Goal: Information Seeking & Learning: Learn about a topic

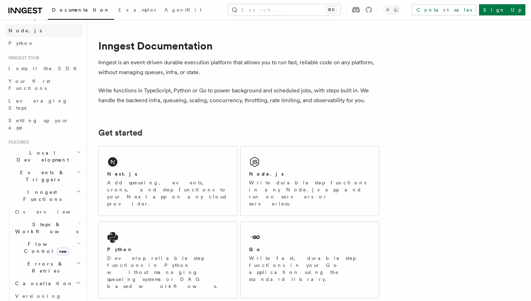
scroll to position [45, 0]
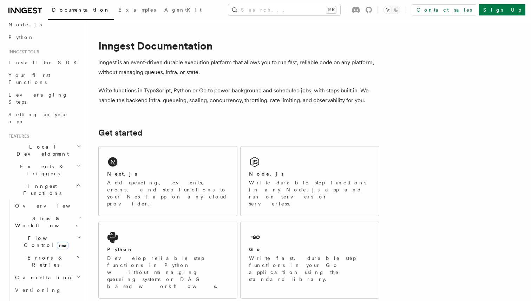
click at [44, 143] on span "Local Development" at bounding box center [41, 150] width 71 height 14
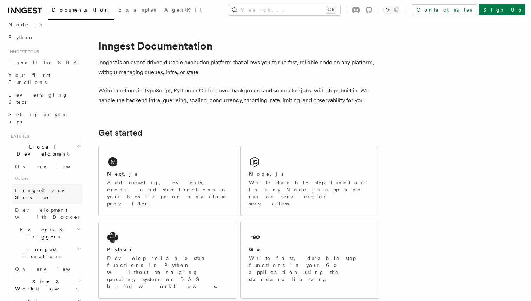
click at [40, 188] on span "Inngest Dev Server" at bounding box center [45, 194] width 60 height 13
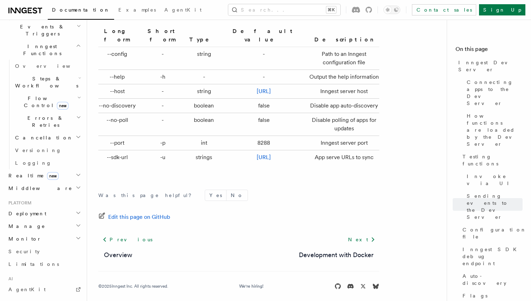
scroll to position [248, 0]
click at [40, 207] on h2 "Deployment" at bounding box center [44, 213] width 77 height 13
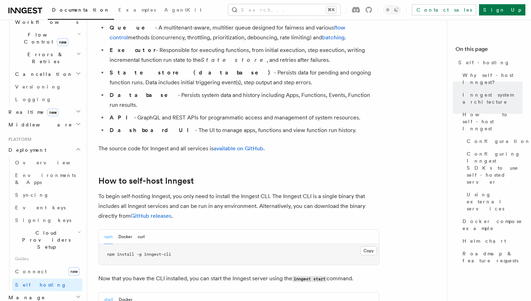
scroll to position [561, 0]
click at [128, 230] on button "Docker" at bounding box center [125, 237] width 14 height 14
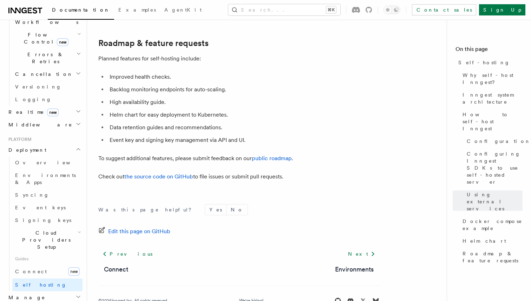
scroll to position [2717, 0]
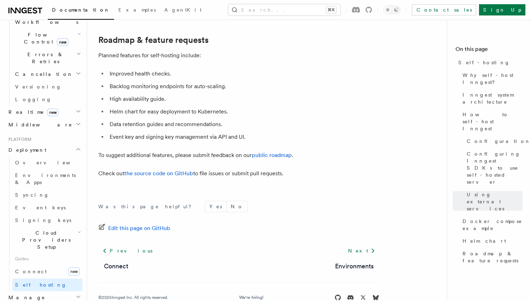
click at [37, 291] on h2 "Manage" at bounding box center [44, 297] width 77 height 13
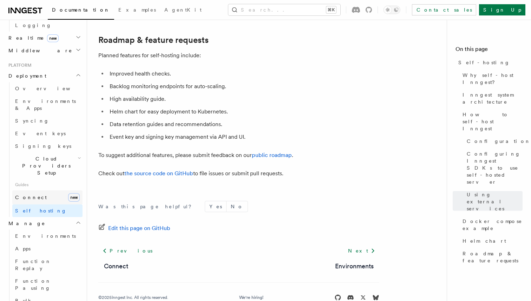
scroll to position [328, 0]
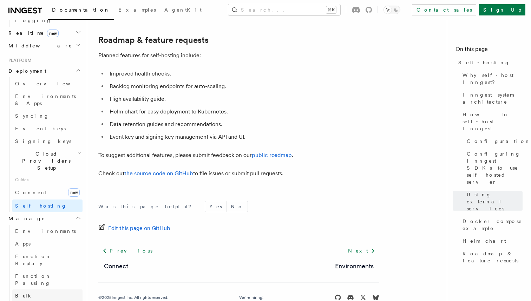
click at [41, 293] on span "Bulk Cancellation" at bounding box center [44, 299] width 58 height 13
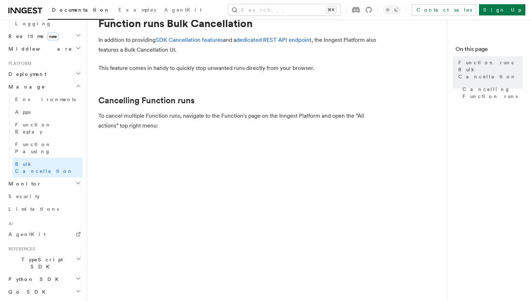
scroll to position [38, 0]
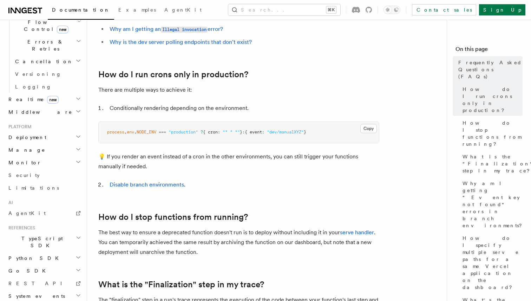
scroll to position [168, 0]
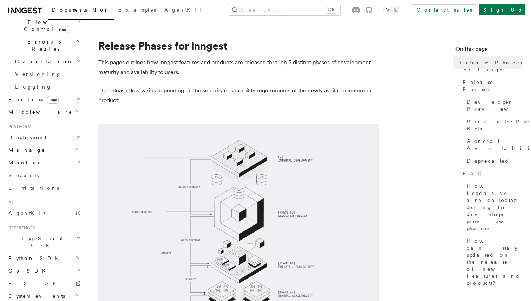
click at [34, 293] on span "System events" at bounding box center [35, 296] width 59 height 7
click at [33, 277] on link "REST API" at bounding box center [44, 283] width 77 height 13
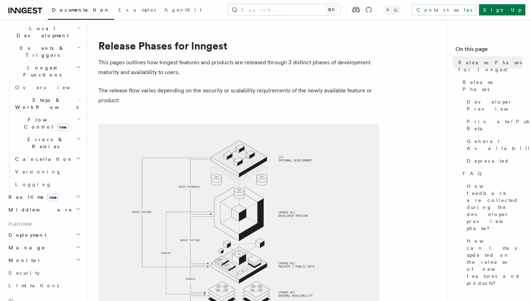
scroll to position [155, 0]
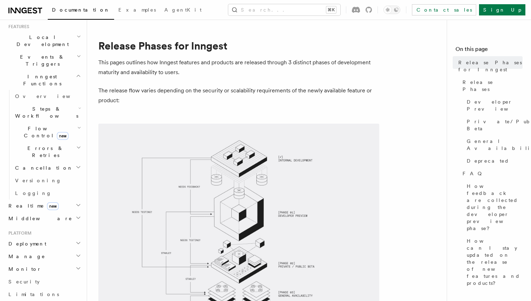
click at [24, 202] on span "Realtime new" at bounding box center [32, 205] width 53 height 7
click at [34, 216] on span "Overview" at bounding box center [51, 219] width 72 height 6
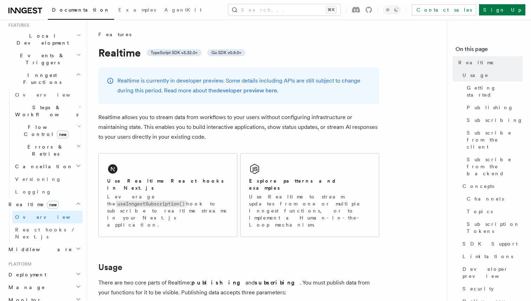
scroll to position [153, 0]
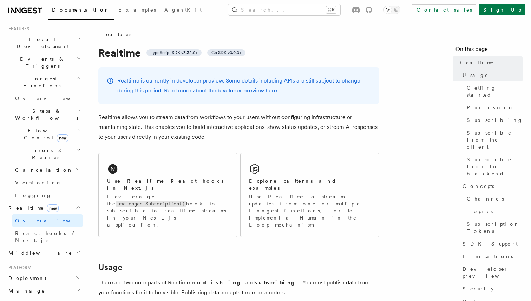
click at [40, 127] on span "Flow Control new" at bounding box center [44, 134] width 65 height 14
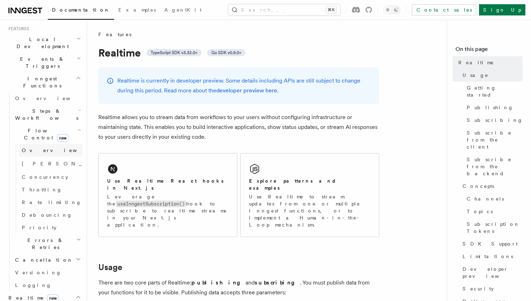
click at [38, 148] on span "Overview" at bounding box center [58, 151] width 72 height 6
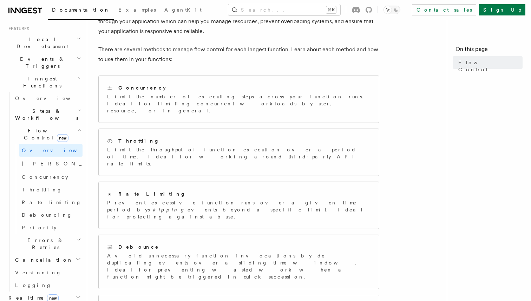
scroll to position [57, 0]
click at [40, 108] on span "Steps & Workflows" at bounding box center [45, 115] width 66 height 14
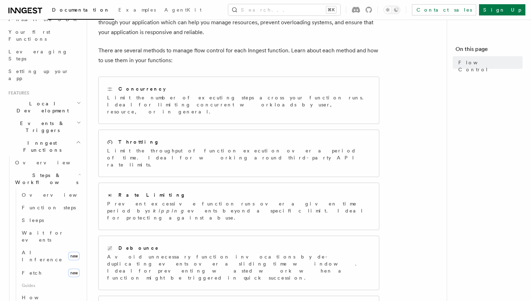
scroll to position [73, 0]
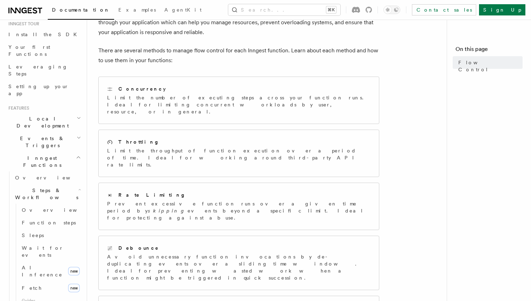
click at [34, 115] on span "Local Development" at bounding box center [41, 122] width 71 height 14
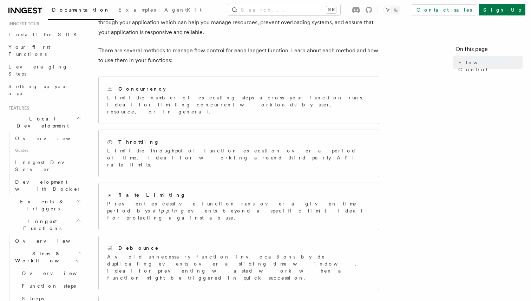
click at [34, 115] on span "Local Development" at bounding box center [41, 122] width 71 height 14
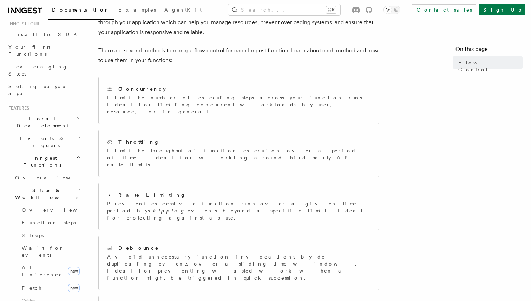
click at [32, 135] on span "Events & Triggers" at bounding box center [41, 142] width 71 height 14
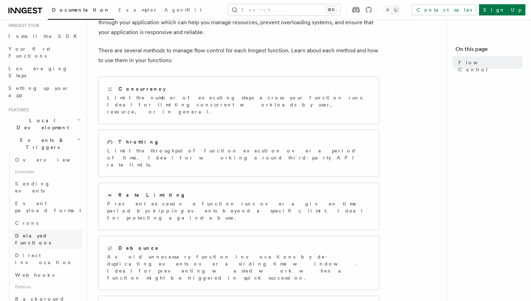
scroll to position [66, 0]
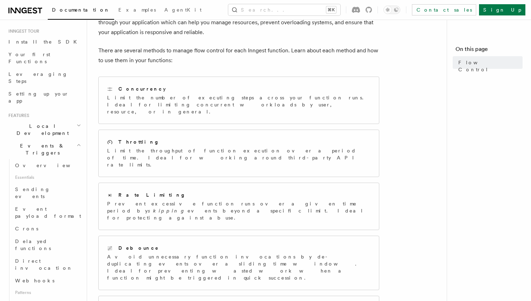
click at [40, 123] on span "Local Development" at bounding box center [41, 130] width 71 height 14
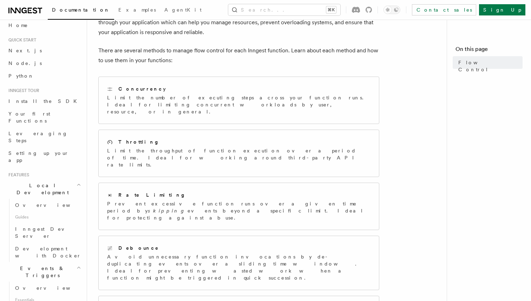
scroll to position [0, 0]
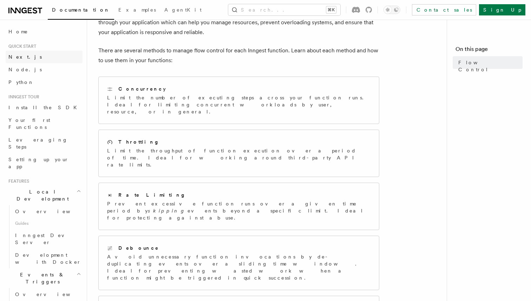
click at [25, 59] on link "Next.js" at bounding box center [44, 57] width 77 height 13
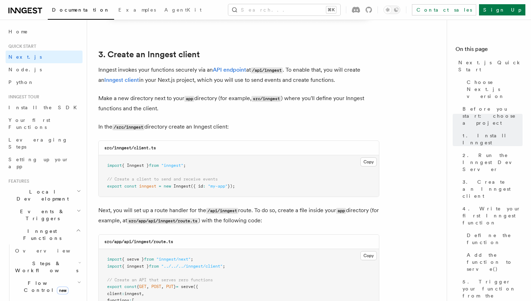
scroll to position [810, 0]
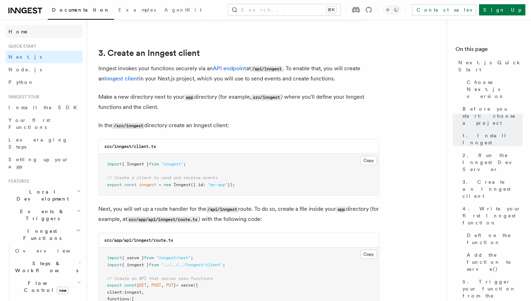
click at [35, 38] on link "Home" at bounding box center [44, 31] width 77 height 13
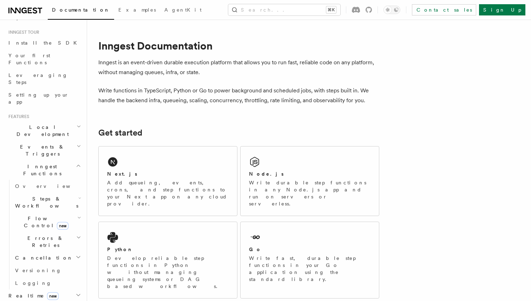
scroll to position [68, 0]
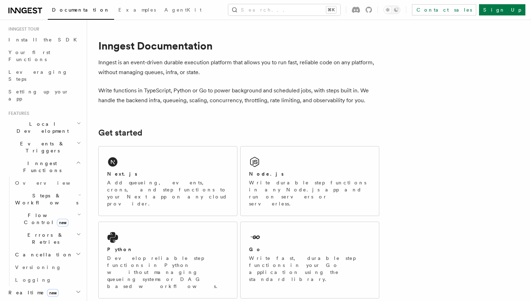
click at [48, 121] on span "Local Development" at bounding box center [41, 128] width 71 height 14
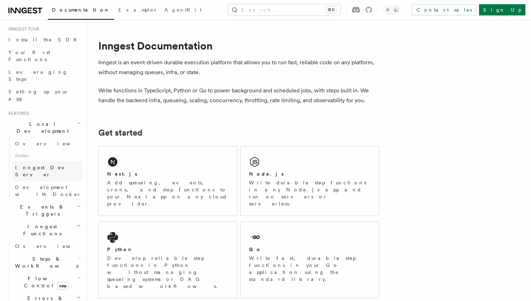
click at [46, 165] on span "Inngest Dev Server" at bounding box center [45, 171] width 60 height 13
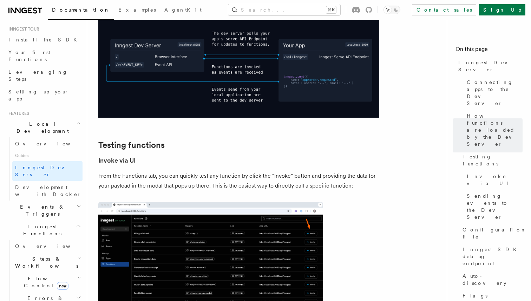
scroll to position [850, 0]
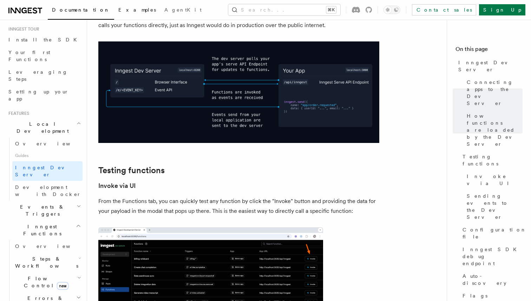
click at [114, 6] on link "Examples" at bounding box center [137, 10] width 46 height 17
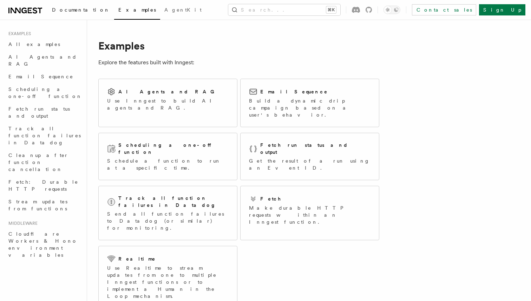
click at [72, 9] on span "Documentation" at bounding box center [81, 10] width 58 height 6
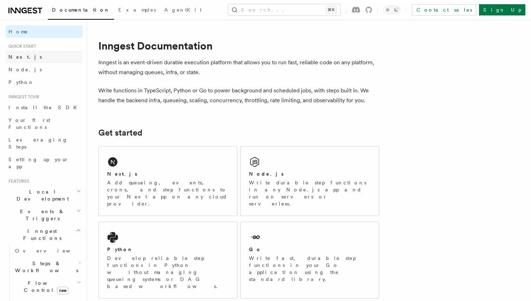
click at [28, 58] on link "Next.js" at bounding box center [44, 57] width 77 height 13
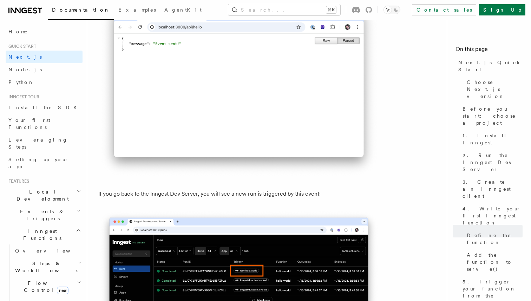
scroll to position [3997, 0]
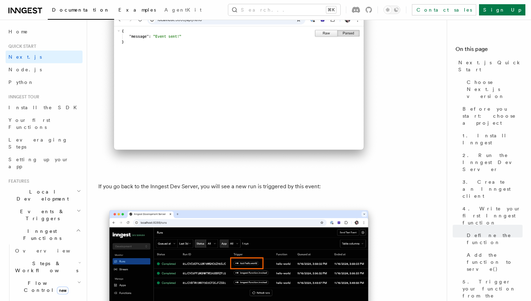
click at [118, 10] on span "Examples" at bounding box center [137, 10] width 38 height 6
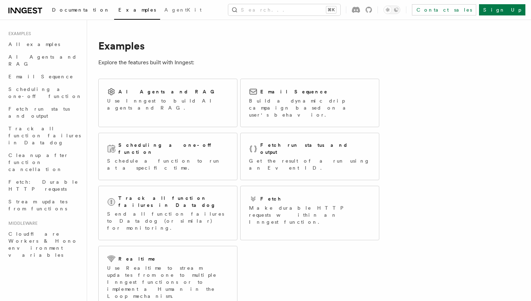
click at [82, 9] on span "Documentation" at bounding box center [81, 10] width 58 height 6
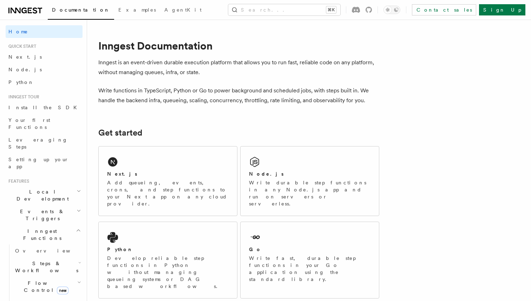
click at [34, 7] on icon at bounding box center [25, 10] width 34 height 8
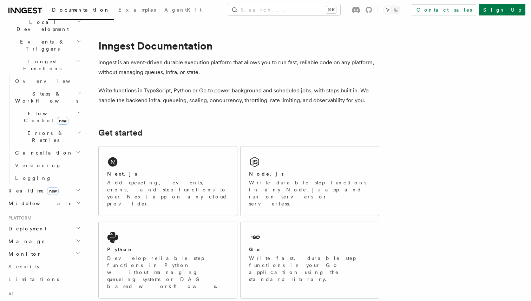
scroll to position [179, 0]
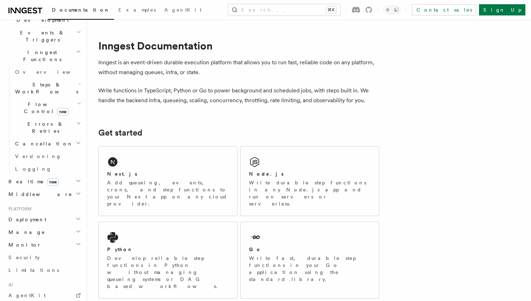
click at [20, 191] on span "Middleware" at bounding box center [39, 194] width 67 height 7
click at [18, 216] on span "Deployment" at bounding box center [26, 219] width 41 height 7
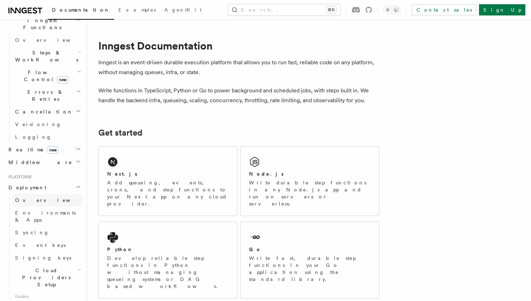
scroll to position [240, 0]
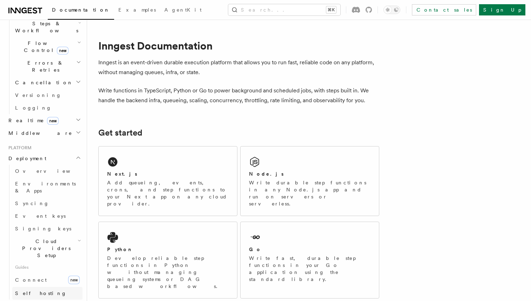
click at [27, 291] on span "Self hosting" at bounding box center [41, 294] width 52 height 6
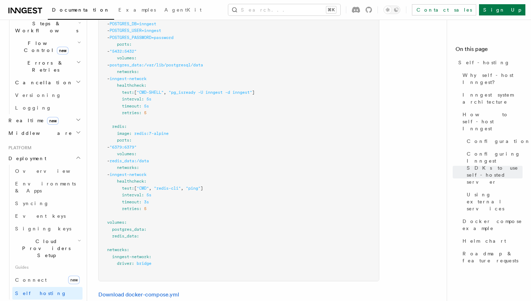
scroll to position [2125, 0]
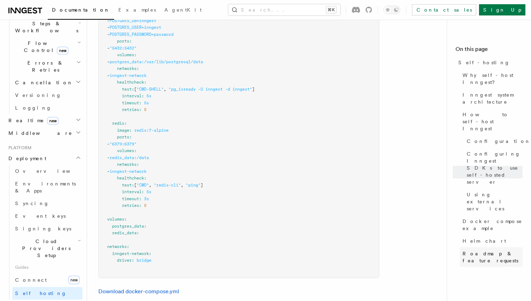
click at [470, 250] on span "Roadmap & feature requests" at bounding box center [493, 257] width 60 height 14
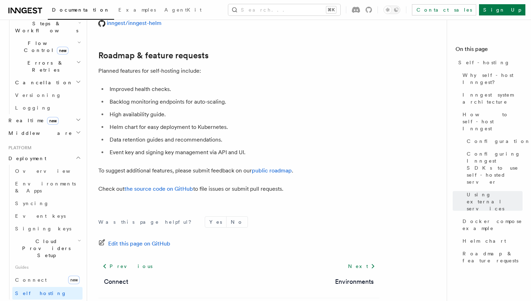
click at [280, 166] on p "To suggest additional features, please submit feedback on our public roadmap ." at bounding box center [238, 171] width 281 height 10
click at [280, 167] on link "public roadmap" at bounding box center [272, 170] width 40 height 7
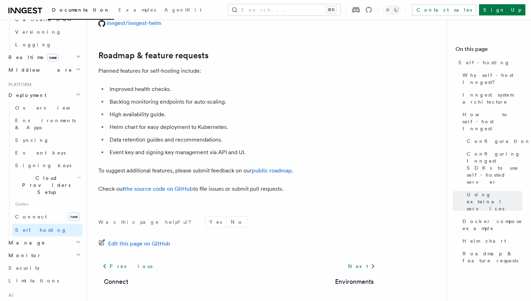
scroll to position [307, 0]
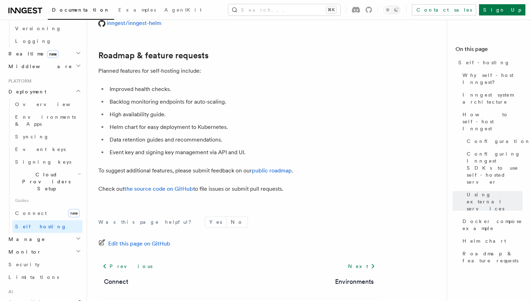
click at [31, 233] on h2 "Manage" at bounding box center [44, 239] width 77 height 13
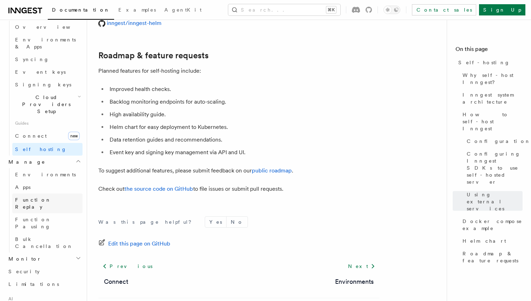
scroll to position [386, 0]
click at [33, 276] on link "Limitations" at bounding box center [44, 282] width 77 height 13
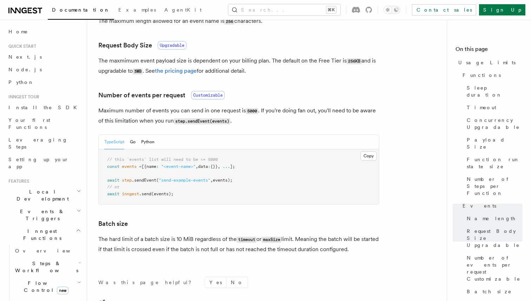
scroll to position [590, 0]
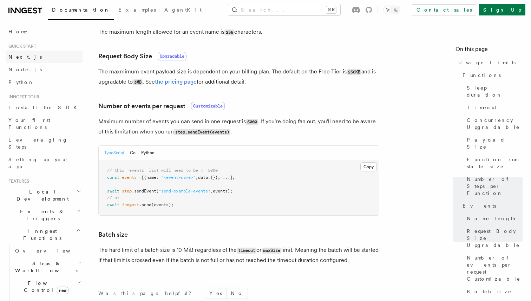
click at [41, 53] on link "Next.js" at bounding box center [44, 57] width 77 height 13
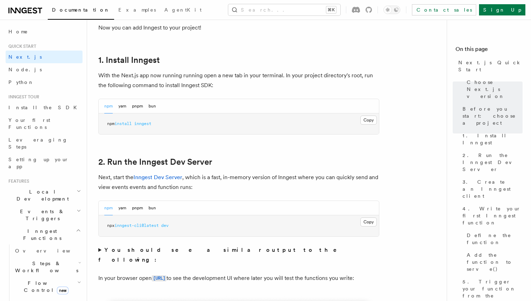
scroll to position [365, 0]
drag, startPoint x: 170, startPoint y: 122, endPoint x: 98, endPoint y: 122, distance: 71.7
click at [131, 107] on div "npm yarn pnpm bun" at bounding box center [130, 105] width 52 height 14
click at [136, 106] on button "pnpm" at bounding box center [137, 105] width 11 height 14
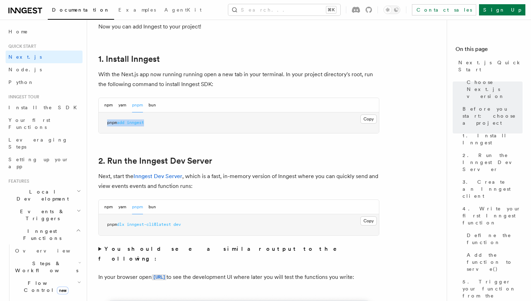
drag, startPoint x: 156, startPoint y: 123, endPoint x: 107, endPoint y: 124, distance: 49.6
click at [107, 124] on pre "pnpm add inngest" at bounding box center [239, 122] width 280 height 21
copy span "pnpm add inngest"
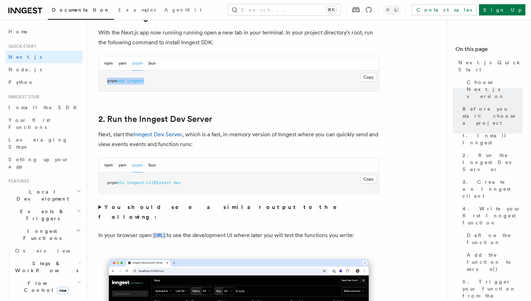
scroll to position [419, 0]
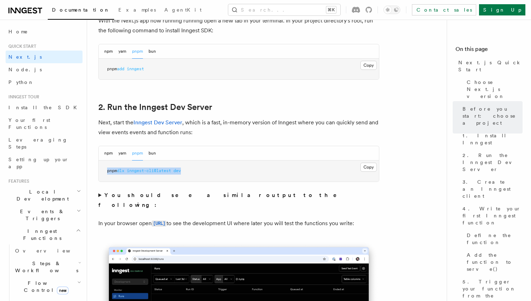
drag, startPoint x: 192, startPoint y: 172, endPoint x: 107, endPoint y: 169, distance: 85.1
click at [107, 169] on pre "pnpm dlx inngest-cli@latest dev" at bounding box center [239, 171] width 280 height 21
copy span "pnpm dlx inngest-cli@latest dev"
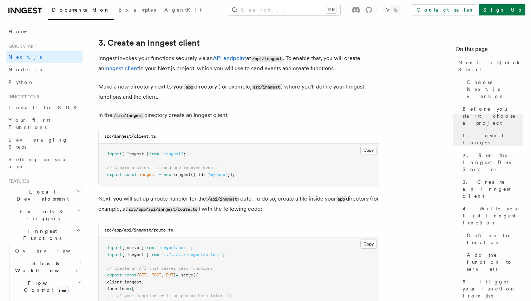
scroll to position [821, 0]
drag, startPoint x: 248, startPoint y: 176, endPoint x: 94, endPoint y: 155, distance: 155.8
copy code "import { Inngest } from "inngest" ; // Create a client to send and receive even…"
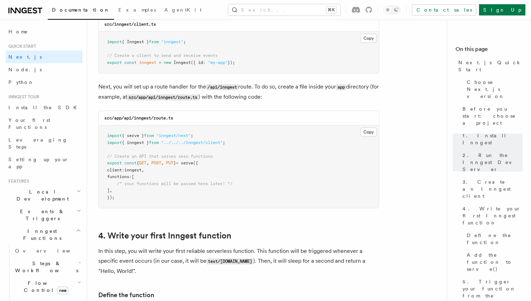
scroll to position [937, 0]
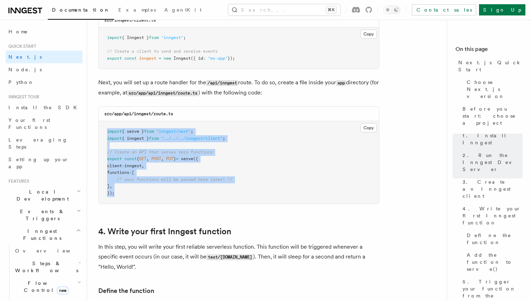
drag, startPoint x: 122, startPoint y: 200, endPoint x: 99, endPoint y: 128, distance: 75.7
click at [99, 128] on pre "import { serve } from "inngest/next" ; import { inngest } from "../../../innges…" at bounding box center [239, 162] width 280 height 83
copy code "import { serve } from "inngest/next" ; import { inngest } from "../../../innges…"
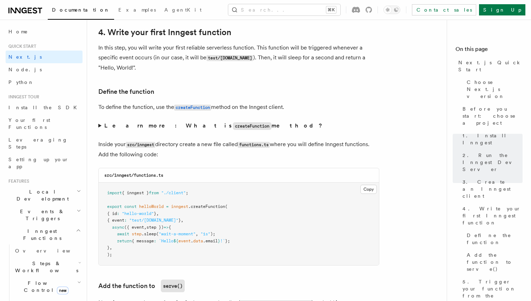
scroll to position [1138, 0]
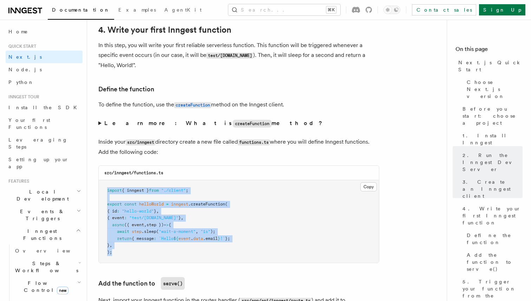
drag, startPoint x: 118, startPoint y: 260, endPoint x: 105, endPoint y: 188, distance: 72.9
click at [105, 188] on pre "import { inngest } from "./client" ; export const helloWorld = inngest .createF…" at bounding box center [239, 221] width 280 height 83
copy code "import { inngest } from "./client" ; export const helloWorld = inngest .createF…"
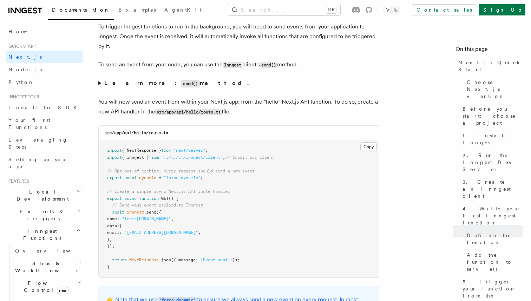
scroll to position [3617, 0]
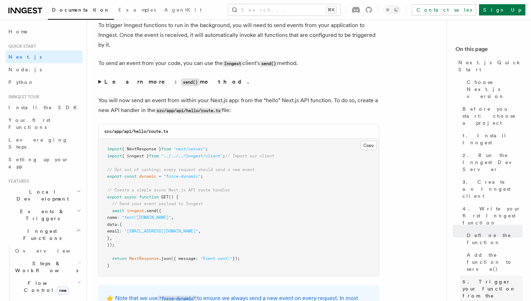
click at [483, 278] on span "5. Trigger your function from the Inngest Dev Server UI" at bounding box center [493, 295] width 60 height 35
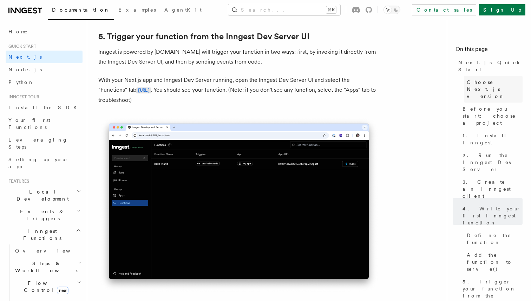
click at [484, 79] on span "Choose Next.js version" at bounding box center [495, 89] width 56 height 21
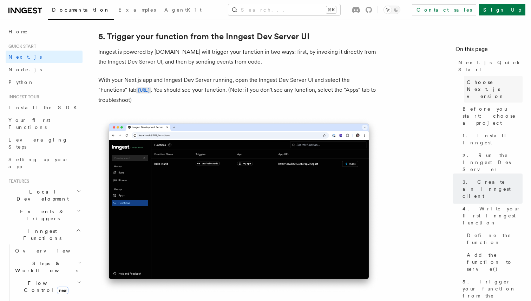
scroll to position [163, 0]
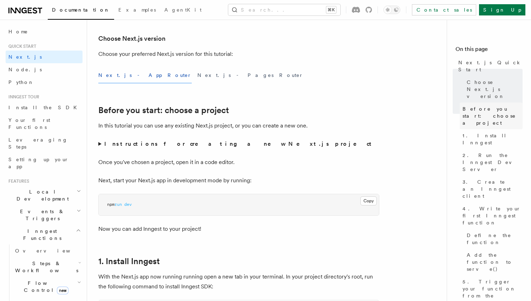
click at [481, 105] on span "Before you start: choose a project" at bounding box center [493, 115] width 60 height 21
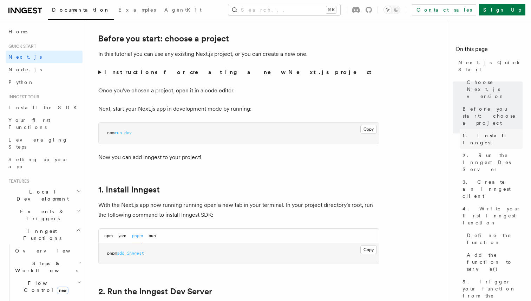
click at [479, 132] on span "1. Install Inngest" at bounding box center [493, 139] width 60 height 14
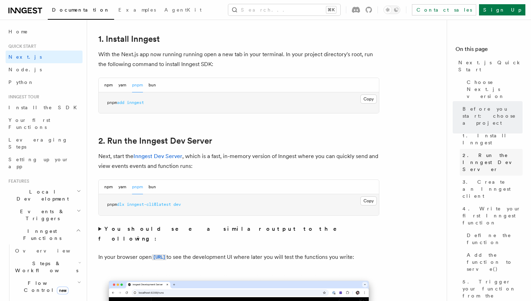
click at [477, 152] on span "2. Run the Inngest Dev Server" at bounding box center [493, 162] width 60 height 21
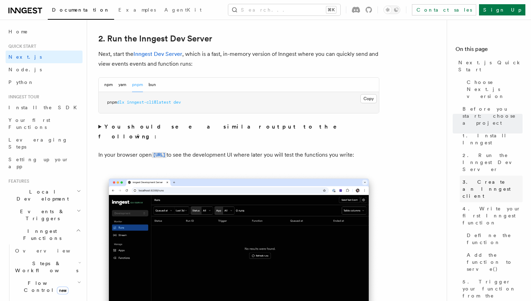
click at [477, 179] on span "3. Create an Inngest client" at bounding box center [493, 189] width 60 height 21
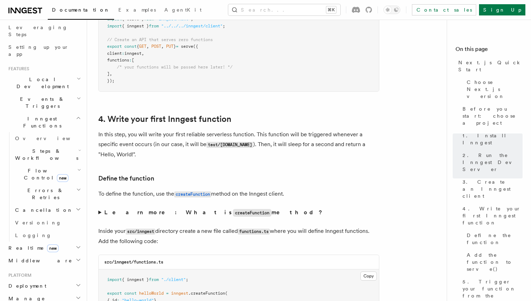
scroll to position [124, 0]
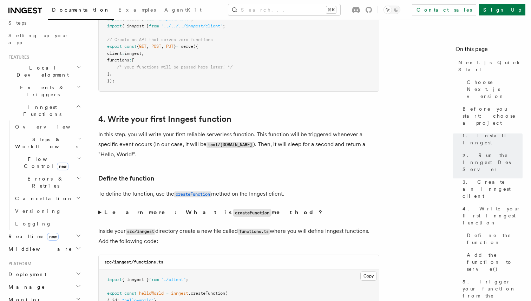
click at [44, 84] on span "Events & Triggers" at bounding box center [41, 91] width 71 height 14
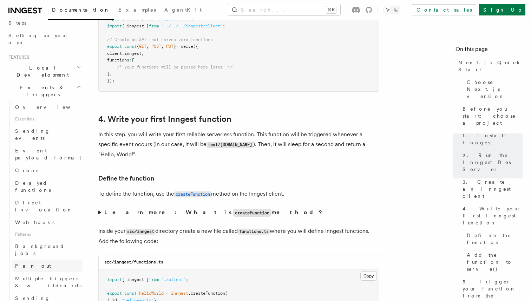
click at [32, 260] on link "Fan out" at bounding box center [47, 266] width 70 height 13
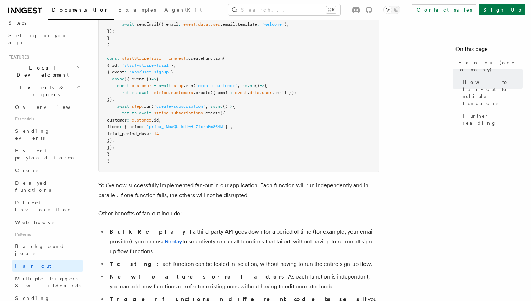
scroll to position [739, 0]
click at [47, 276] on span "Multiple triggers & wildcards" at bounding box center [48, 282] width 66 height 13
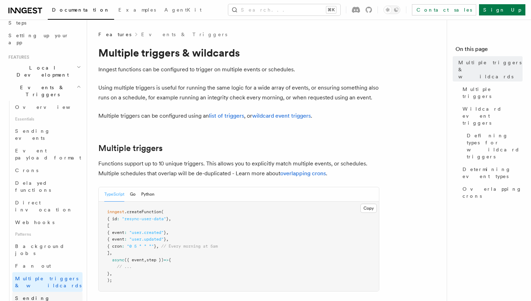
click at [40, 295] on span "Sending events from functions" at bounding box center [48, 305] width 67 height 21
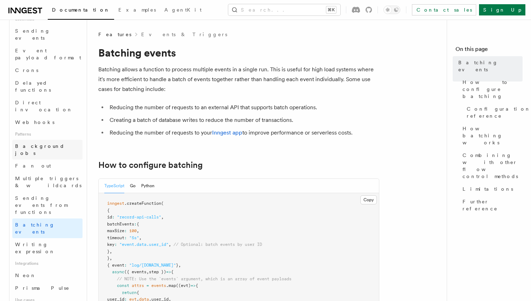
scroll to position [227, 0]
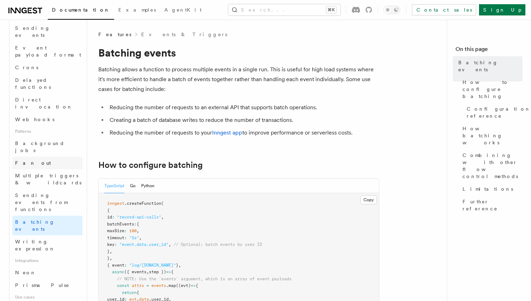
click at [39, 157] on link "Fan out" at bounding box center [47, 163] width 70 height 13
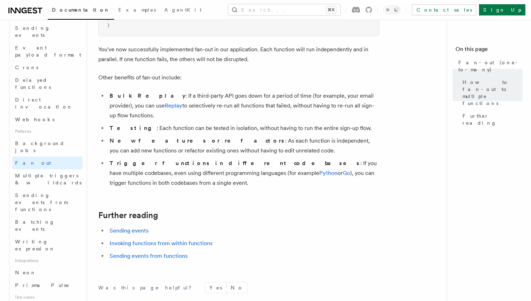
scroll to position [875, 0]
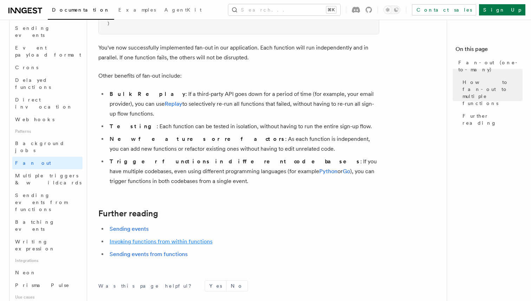
click at [136, 238] on link "Invoking functions from within functions" at bounding box center [161, 241] width 103 height 7
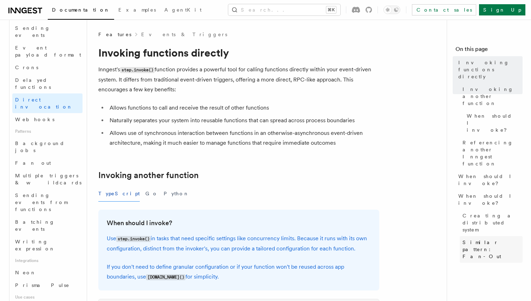
click at [488, 239] on span "Similar pattern: Fan-Out" at bounding box center [493, 249] width 60 height 21
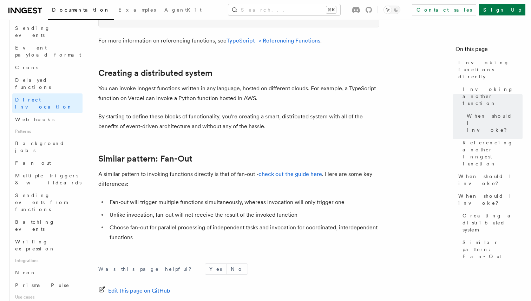
scroll to position [900, 0]
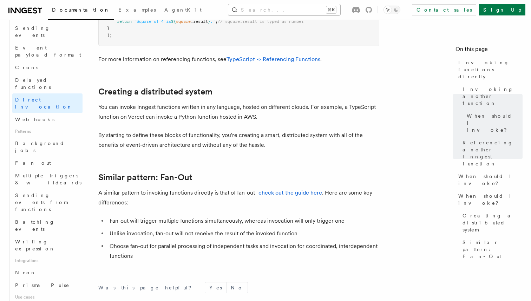
click at [281, 8] on button "Search... ⌘K" at bounding box center [284, 9] width 112 height 11
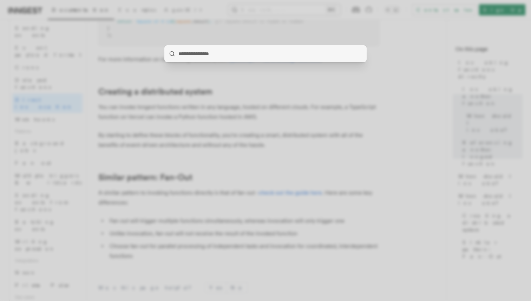
type input "*"
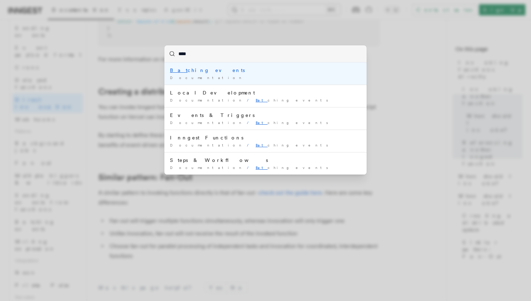
type input "*****"
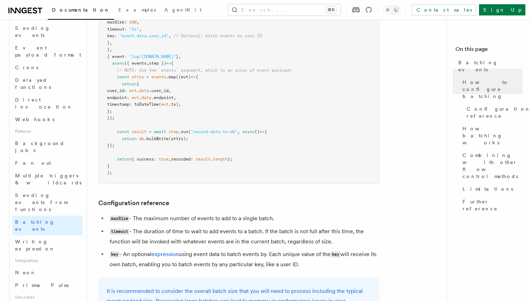
scroll to position [209, 0]
click at [313, 11] on button "Search... ⌘K" at bounding box center [284, 9] width 112 height 11
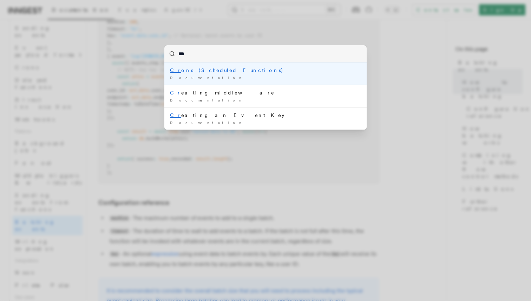
type input "****"
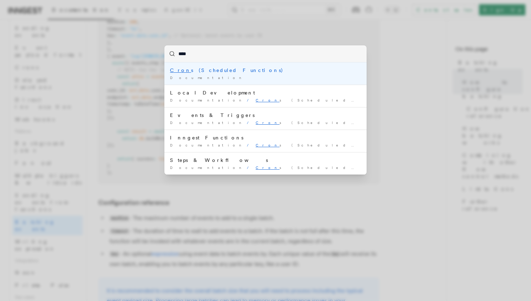
click at [237, 70] on div "Cron s (Scheduled Functions)" at bounding box center [265, 70] width 191 height 7
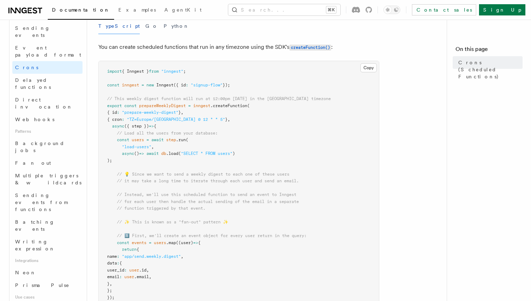
scroll to position [14, 0]
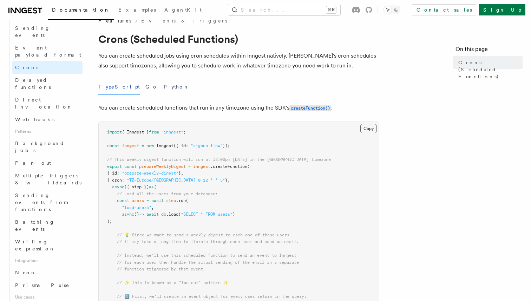
click at [367, 130] on button "Copy Copied" at bounding box center [369, 128] width 17 height 9
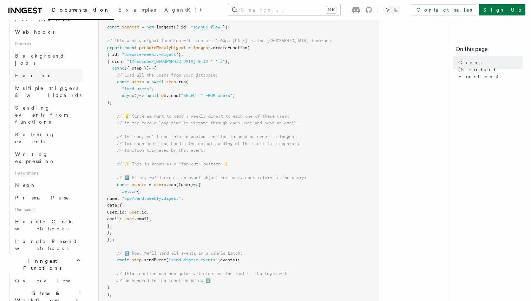
scroll to position [319, 0]
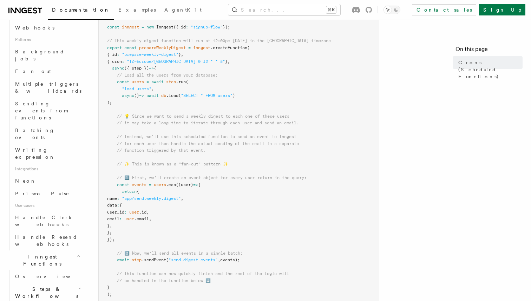
click at [41, 286] on span "Steps & Workflows" at bounding box center [45, 293] width 66 height 14
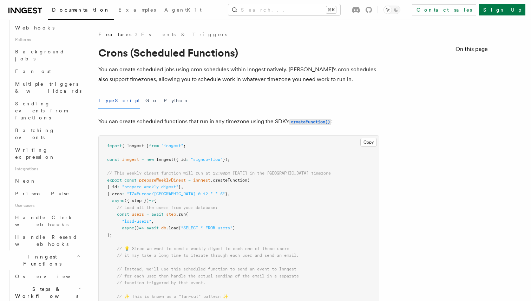
scroll to position [132, 0]
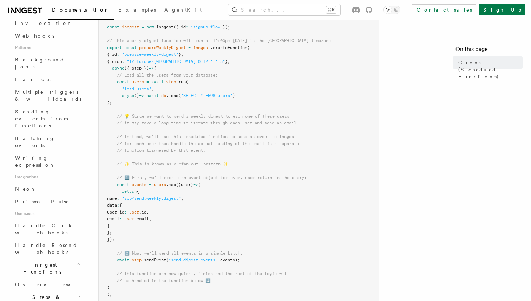
scroll to position [349, 0]
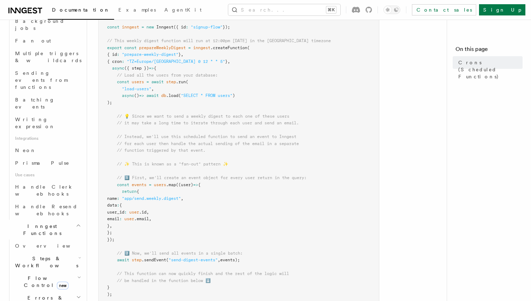
click at [34, 294] on span "Errors & Retries" at bounding box center [44, 301] width 64 height 14
click at [34, 275] on span "Flow Control new" at bounding box center [44, 282] width 65 height 14
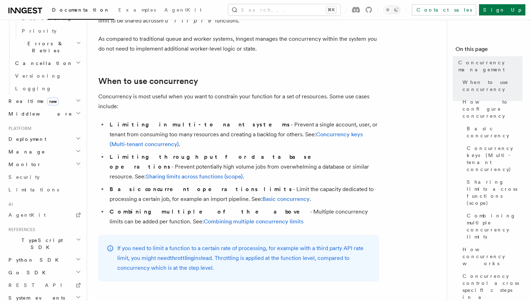
scroll to position [107, 0]
click at [263, 195] on link "Basic concurrency" at bounding box center [286, 198] width 47 height 7
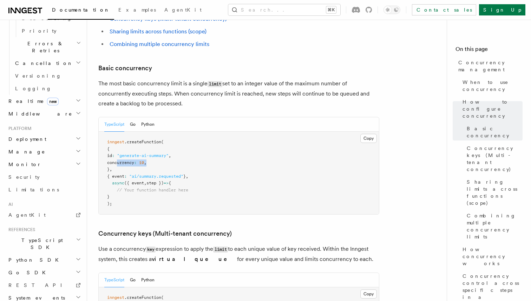
drag, startPoint x: 117, startPoint y: 132, endPoint x: 168, endPoint y: 131, distance: 51.0
click at [168, 132] on pre "inngest .createFunction ( { id : "generate-ai-summary" , concurrency : 10 , } ,…" at bounding box center [239, 173] width 280 height 83
copy span "concurrency : 10 ,"
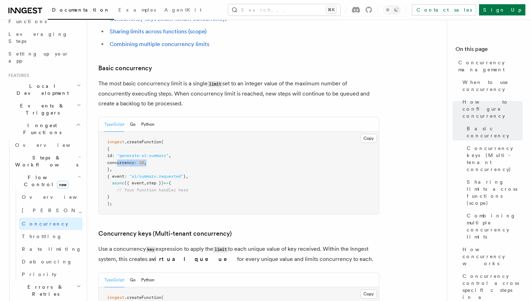
scroll to position [102, 0]
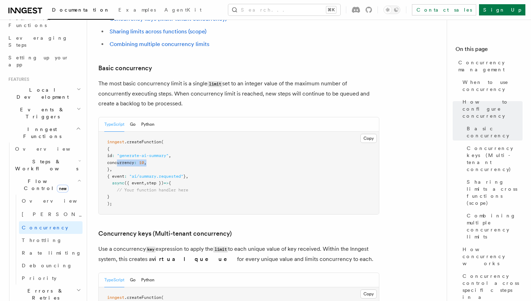
click at [43, 158] on span "Steps & Workflows" at bounding box center [45, 165] width 66 height 14
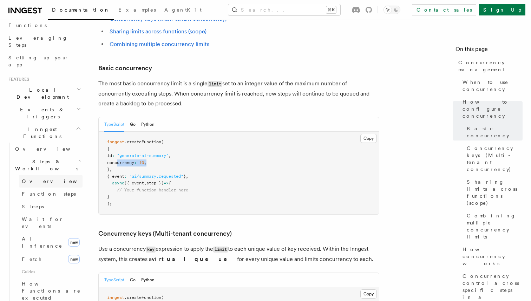
click at [41, 179] on span "Overview" at bounding box center [58, 182] width 72 height 6
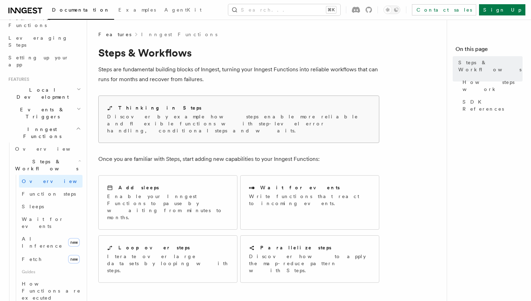
click at [177, 118] on p "Discover by example how steps enable more reliable and flexible functions with …" at bounding box center [239, 123] width 264 height 21
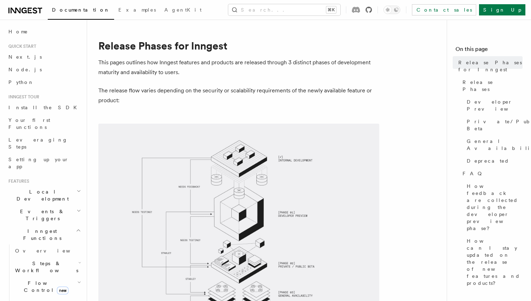
click at [372, 11] on icon at bounding box center [369, 10] width 6 height 6
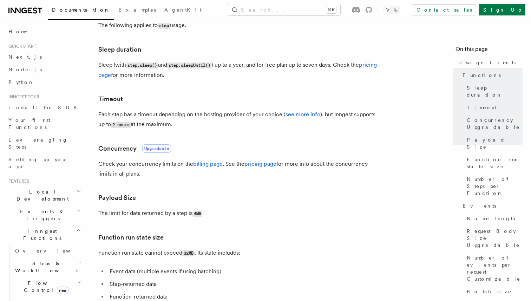
scroll to position [134, 0]
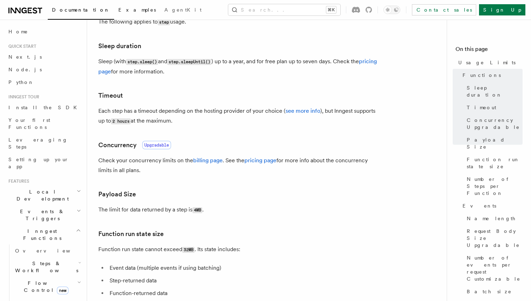
click at [118, 9] on span "Examples" at bounding box center [137, 10] width 38 height 6
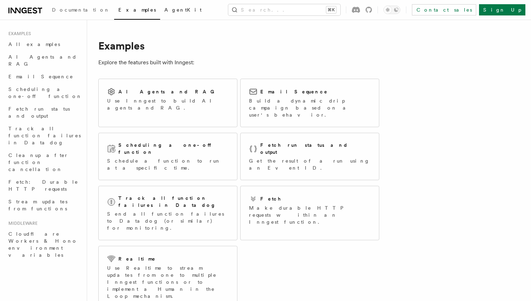
click at [164, 11] on span "AgentKit" at bounding box center [182, 10] width 37 height 6
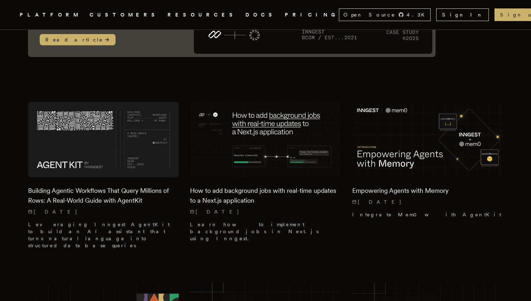
scroll to position [148, 0]
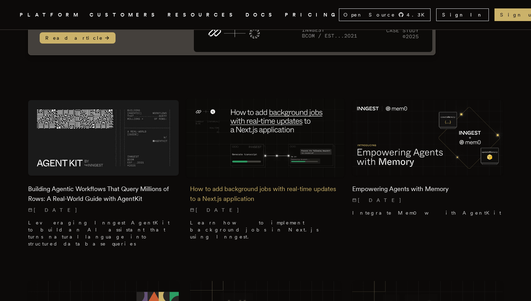
click at [277, 128] on img at bounding box center [266, 137] width 158 height 79
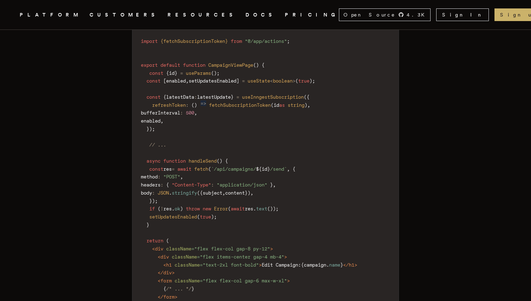
scroll to position [5911, 0]
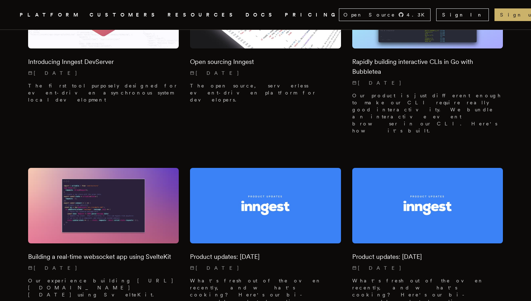
scroll to position [6281, 0]
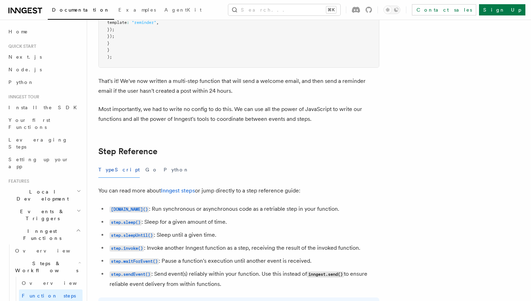
scroll to position [1124, 0]
